Goal: Transaction & Acquisition: Purchase product/service

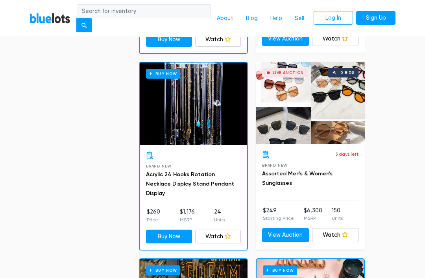
scroll to position [976, 0]
click at [280, 233] on link "View Auction" at bounding box center [285, 235] width 47 height 14
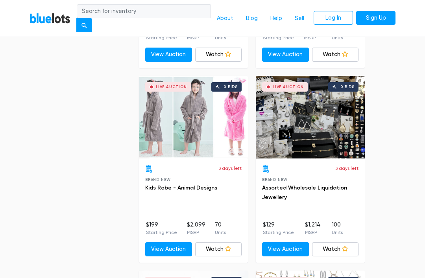
scroll to position [1553, 0]
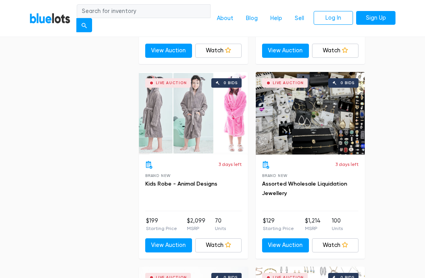
click at [314, 181] on link "Assorted Wholesale Liquidation Jewellery" at bounding box center [304, 189] width 85 height 16
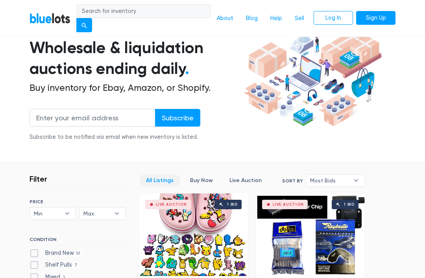
scroll to position [0, 0]
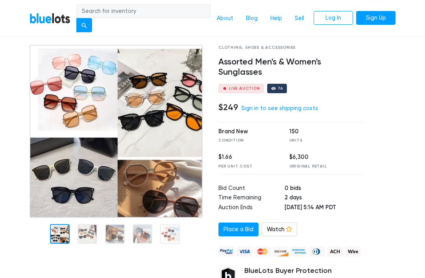
scroll to position [41, 0]
click at [90, 237] on div at bounding box center [87, 234] width 20 height 20
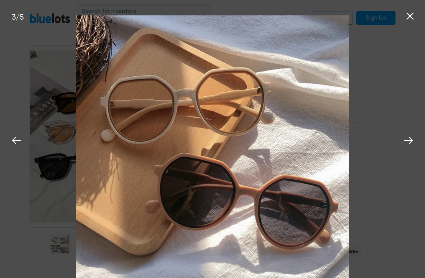
click at [327, 163] on img at bounding box center [212, 151] width 273 height 273
click at [221, 243] on img at bounding box center [212, 151] width 273 height 273
click at [315, 181] on img at bounding box center [212, 151] width 273 height 273
click at [407, 146] on icon at bounding box center [408, 141] width 12 height 12
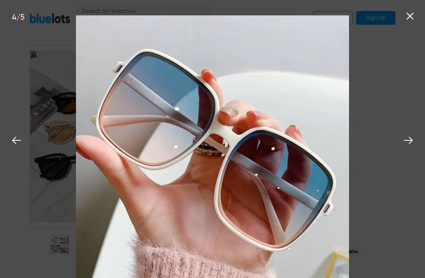
click at [413, 146] on icon at bounding box center [408, 141] width 12 height 12
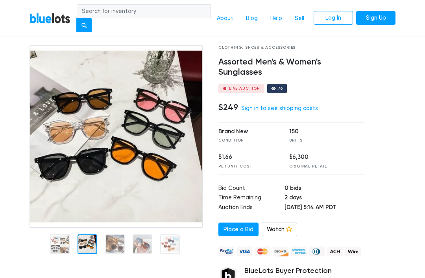
click at [404, 24] on nav "BlueLots About Blog Help Sell Log In Sign Up" at bounding box center [212, 18] width 425 height 37
